Goal: Obtain resource: Download file/media

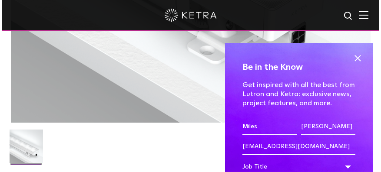
scroll to position [422, 0]
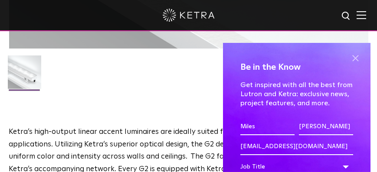
click at [352, 59] on span at bounding box center [355, 58] width 13 height 13
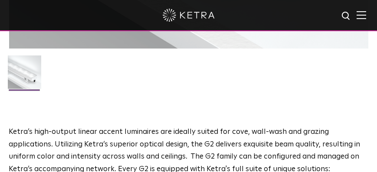
click at [365, 14] on img at bounding box center [362, 15] width 10 height 8
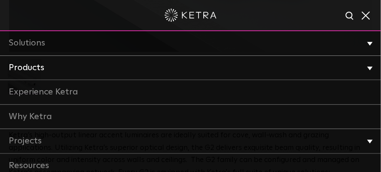
click at [32, 63] on link "Products" at bounding box center [190, 68] width 381 height 25
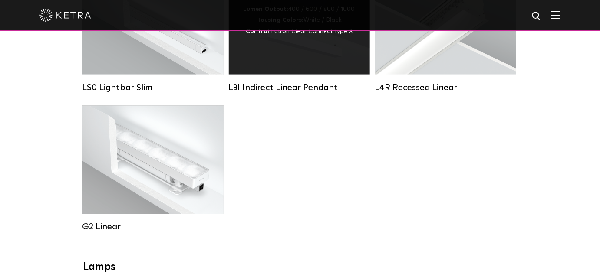
scroll to position [361, 0]
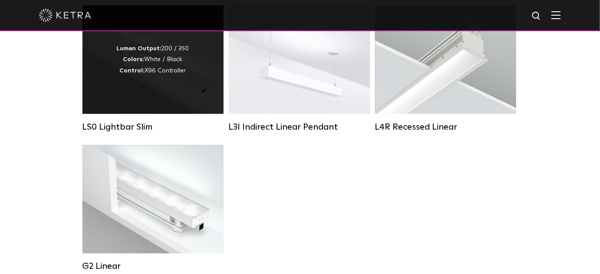
click at [139, 74] on strong "Control:" at bounding box center [132, 71] width 25 height 6
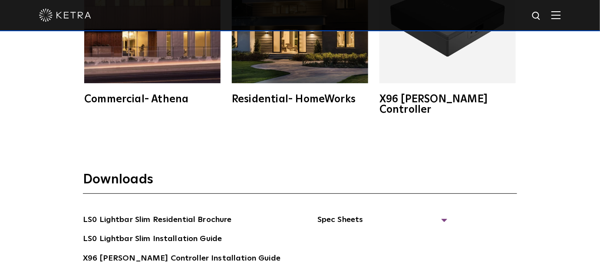
scroll to position [1460, 0]
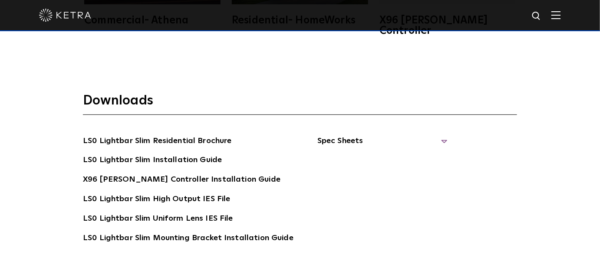
click at [356, 135] on span "Spec Sheets" at bounding box center [382, 144] width 130 height 19
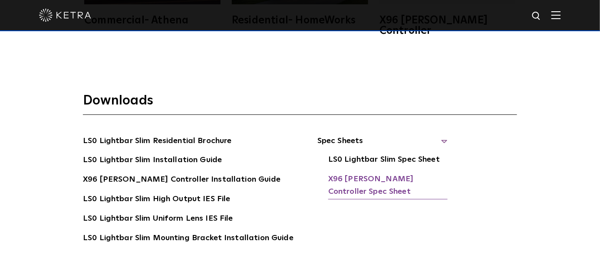
click at [372, 173] on link "X96 Ketra Controller Spec Sheet" at bounding box center [387, 186] width 119 height 26
